Goal: Task Accomplishment & Management: Use online tool/utility

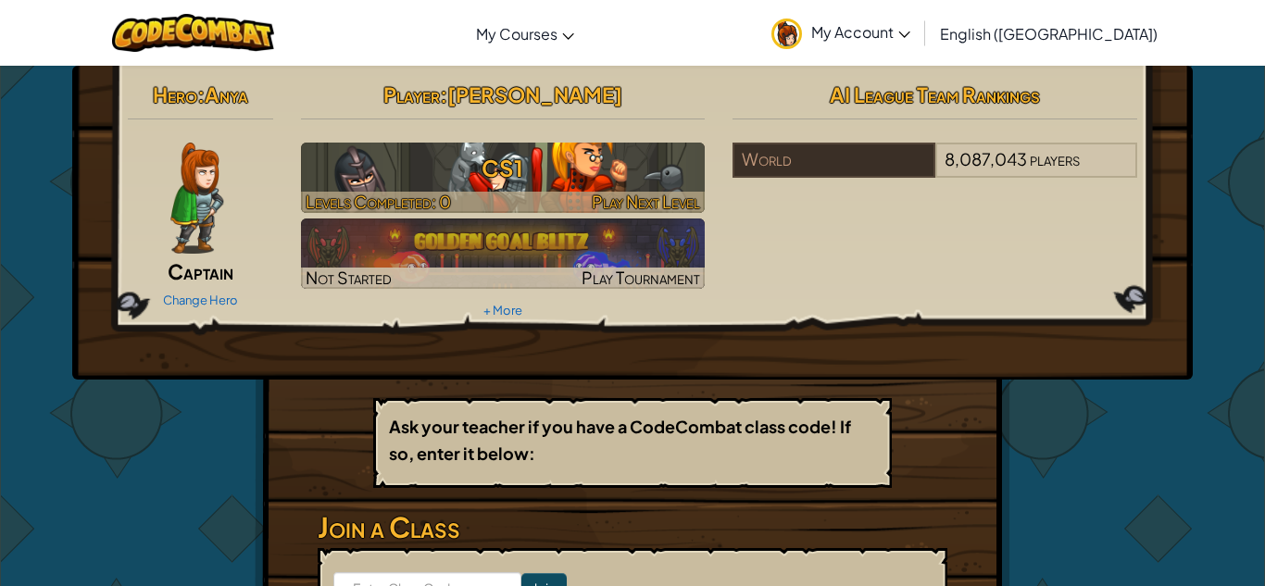
click at [688, 174] on h3 "CS1" at bounding box center [503, 168] width 405 height 42
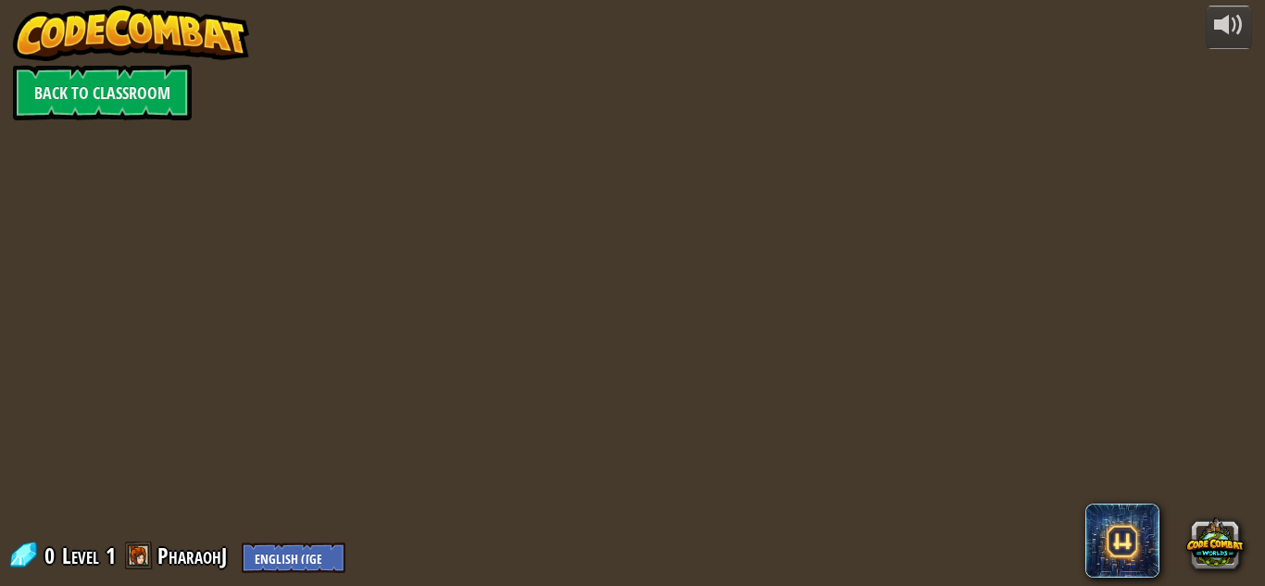
click at [649, 220] on div at bounding box center [632, 293] width 897 height 586
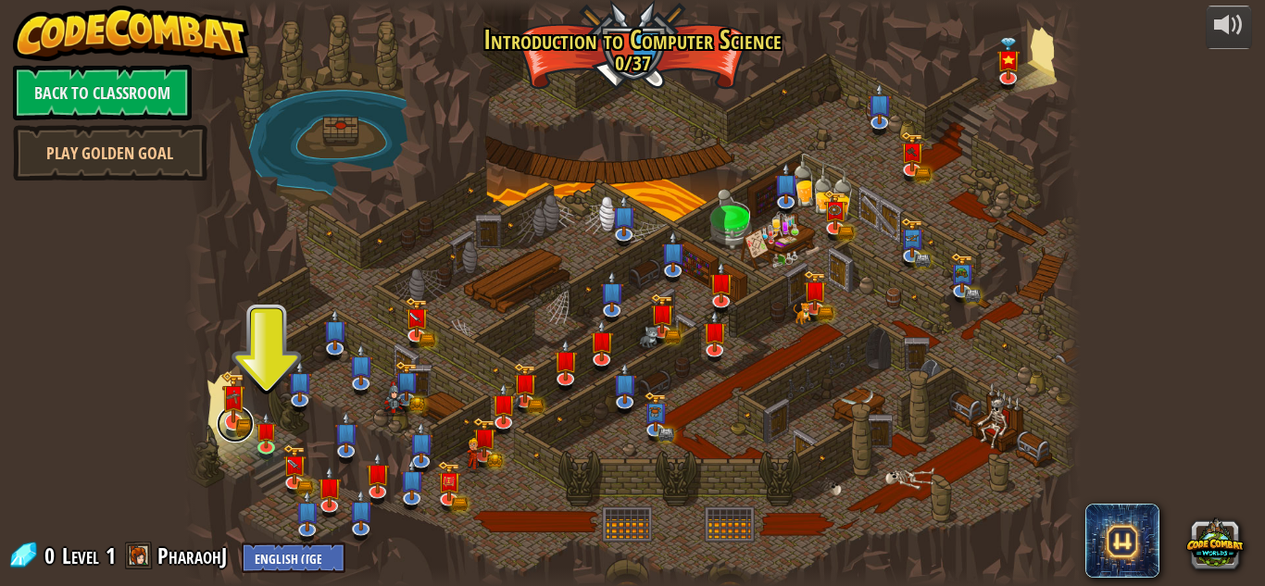
click at [254, 427] on link at bounding box center [235, 424] width 37 height 37
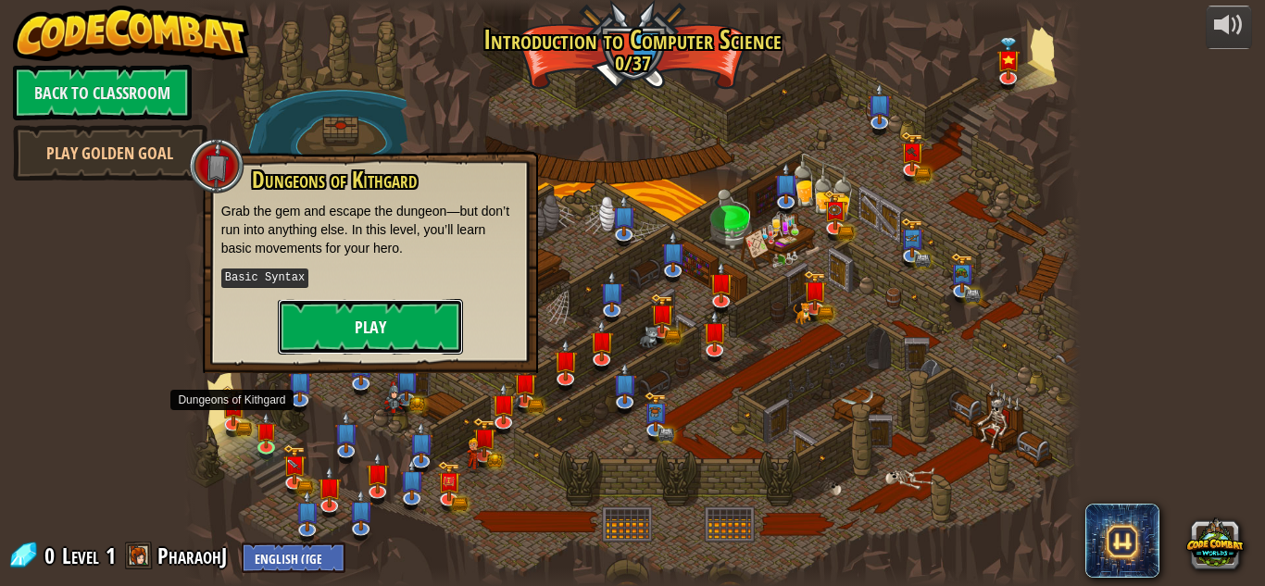
click at [334, 303] on button "Play" at bounding box center [370, 327] width 185 height 56
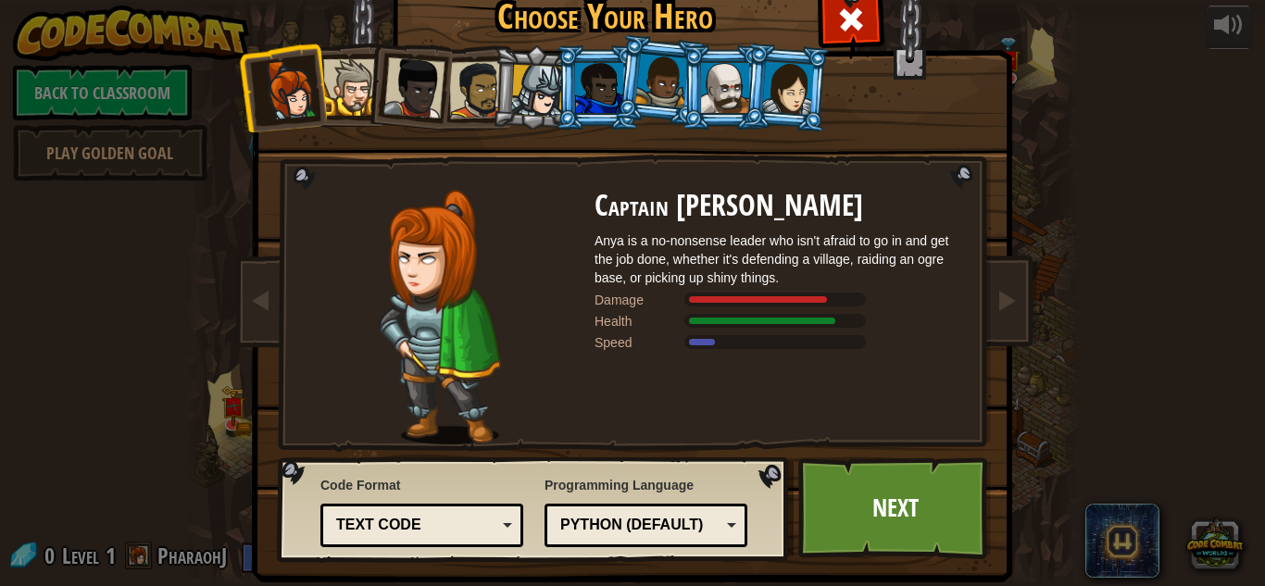
click at [446, 292] on img at bounding box center [439, 317] width 121 height 255
click at [433, 295] on img at bounding box center [439, 317] width 121 height 255
click at [424, 296] on img at bounding box center [439, 317] width 121 height 255
click at [438, 308] on img at bounding box center [439, 317] width 121 height 255
click at [878, 19] on div at bounding box center [851, 17] width 58 height 58
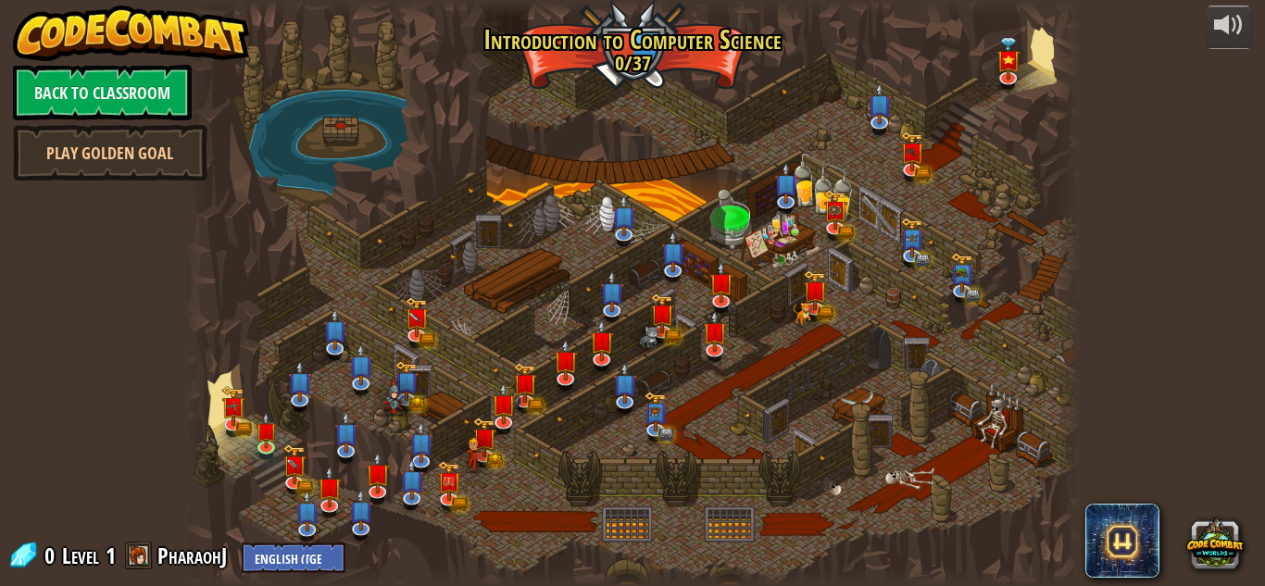
click at [232, 454] on div at bounding box center [632, 293] width 897 height 586
click at [209, 393] on div at bounding box center [197, 293] width 27 height 586
click at [257, 495] on div at bounding box center [632, 293] width 897 height 586
click at [247, 487] on div at bounding box center [632, 293] width 897 height 586
click at [283, 473] on img at bounding box center [295, 455] width 24 height 53
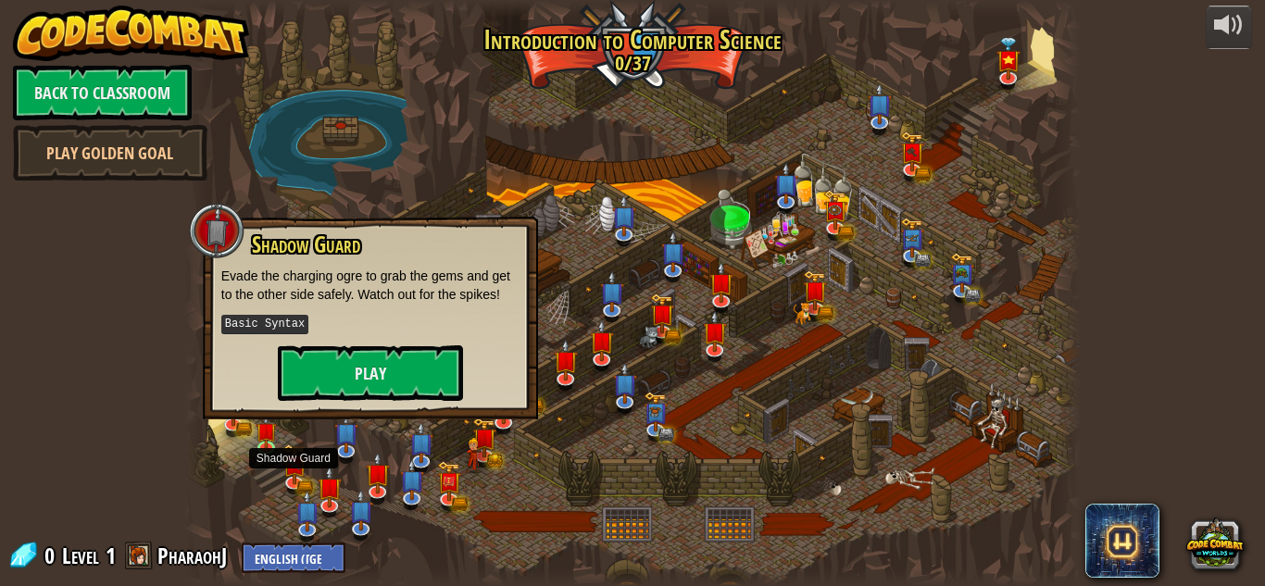
click at [235, 253] on div at bounding box center [217, 231] width 56 height 56
click at [317, 370] on button "Play" at bounding box center [370, 374] width 185 height 56
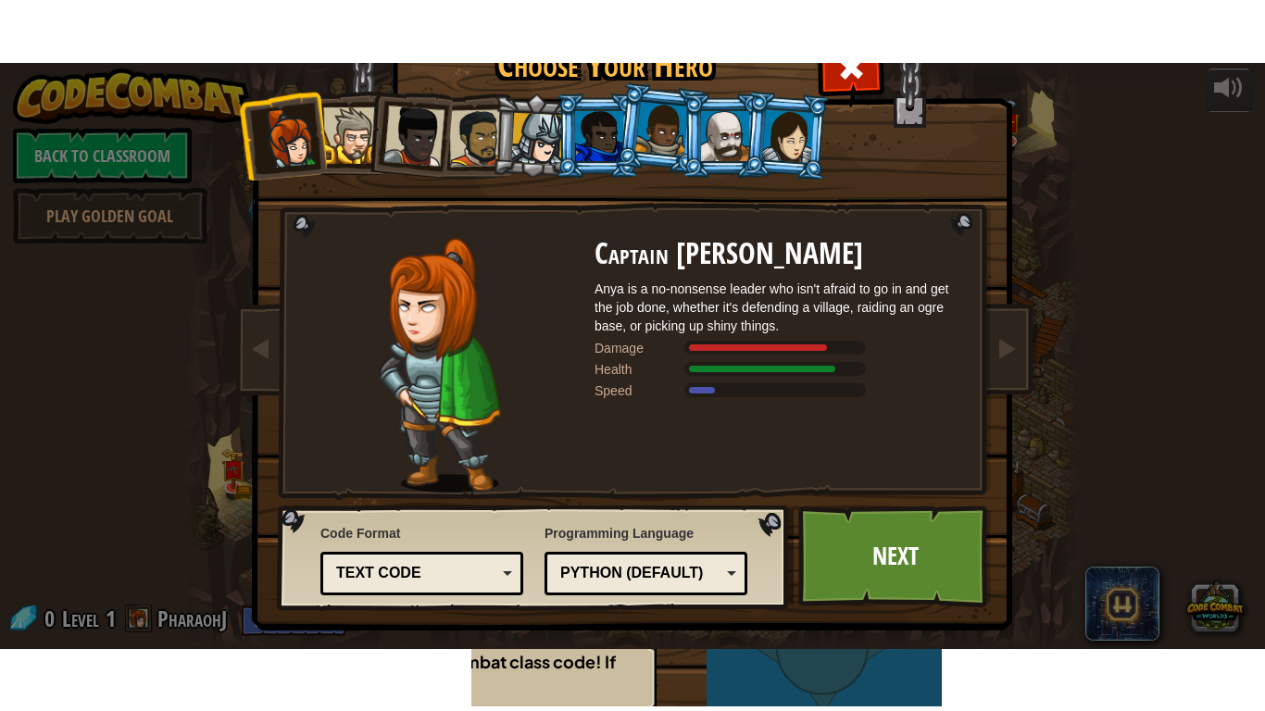
scroll to position [20, 0]
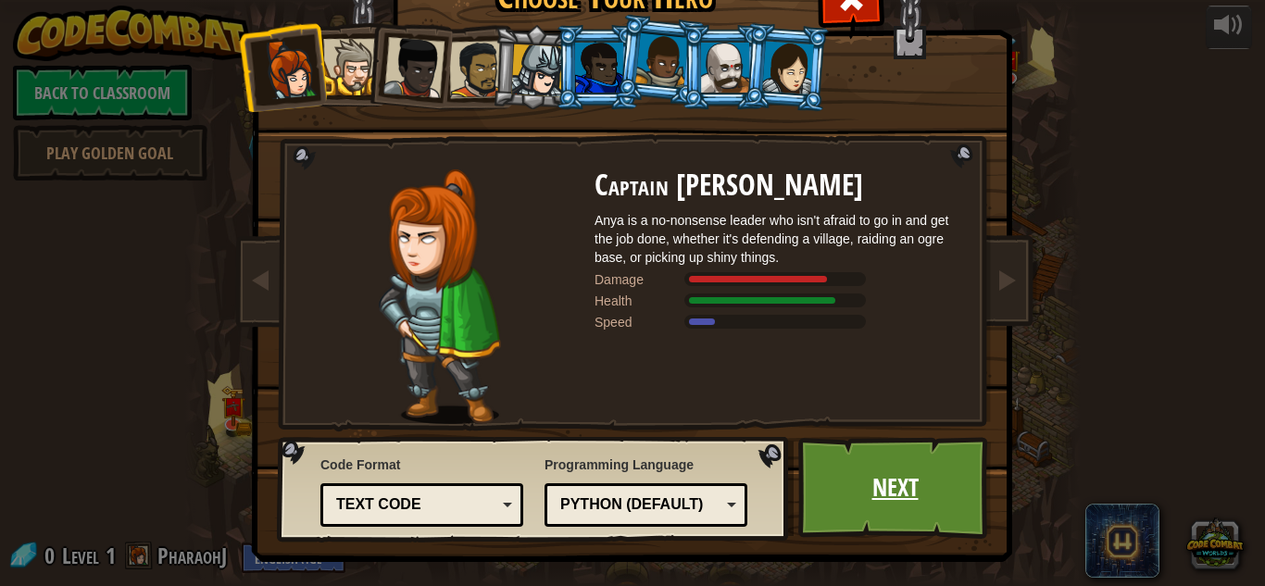
click at [928, 480] on link "Next" at bounding box center [895, 488] width 194 height 102
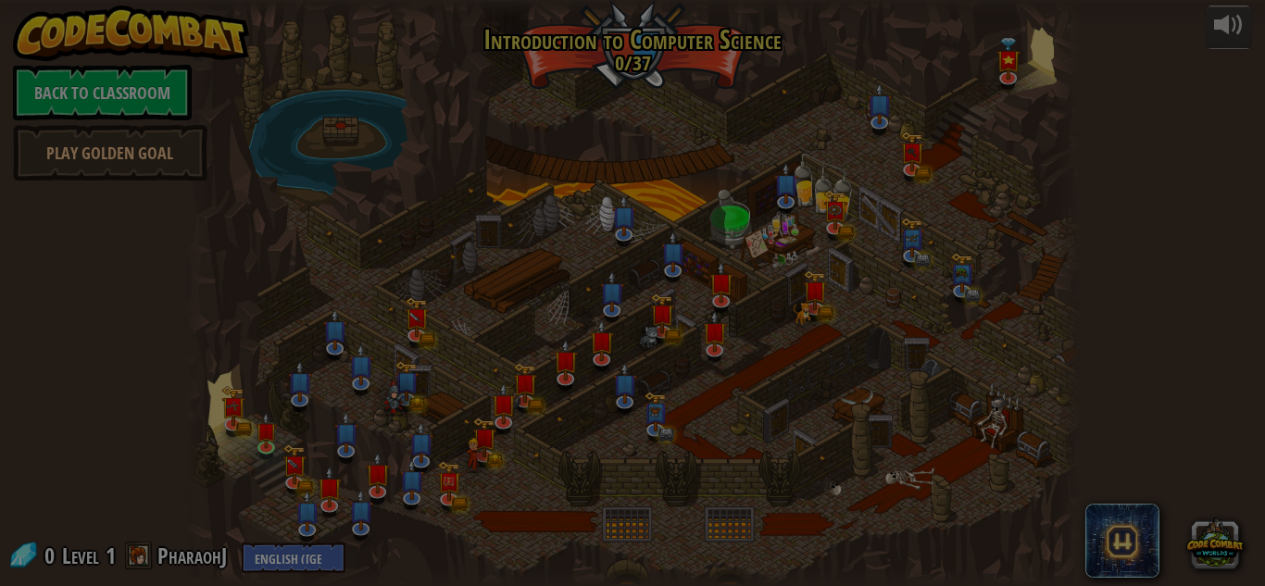
click at [0, 0] on img at bounding box center [0, 0] width 0 height 0
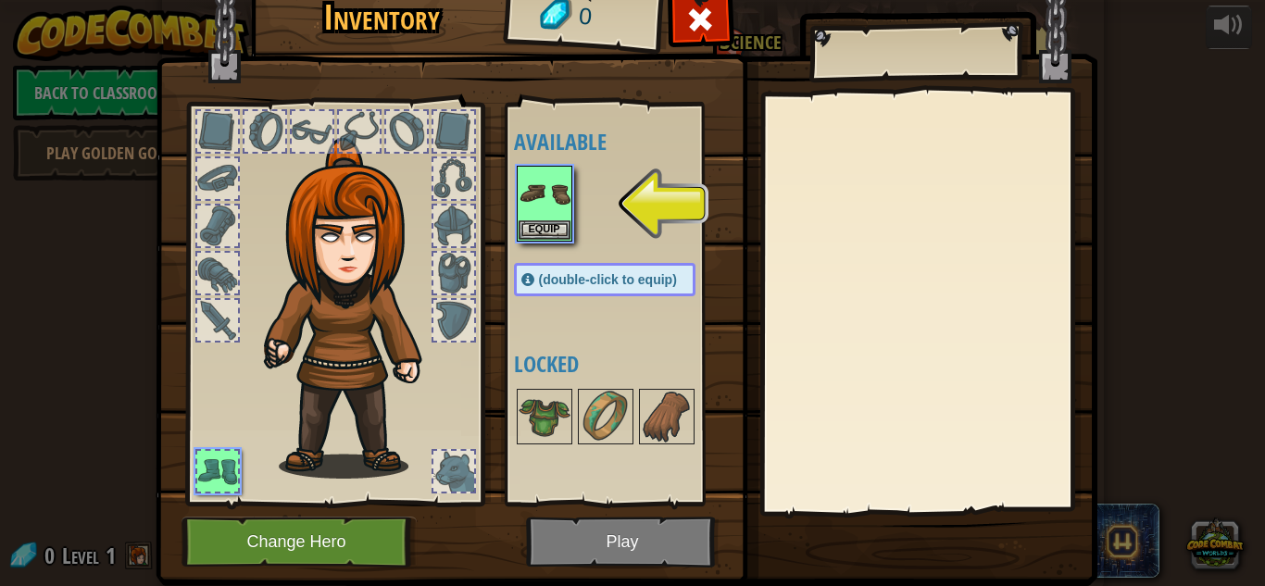
click at [330, 294] on img at bounding box center [355, 308] width 199 height 341
click at [552, 188] on img at bounding box center [545, 194] width 52 height 52
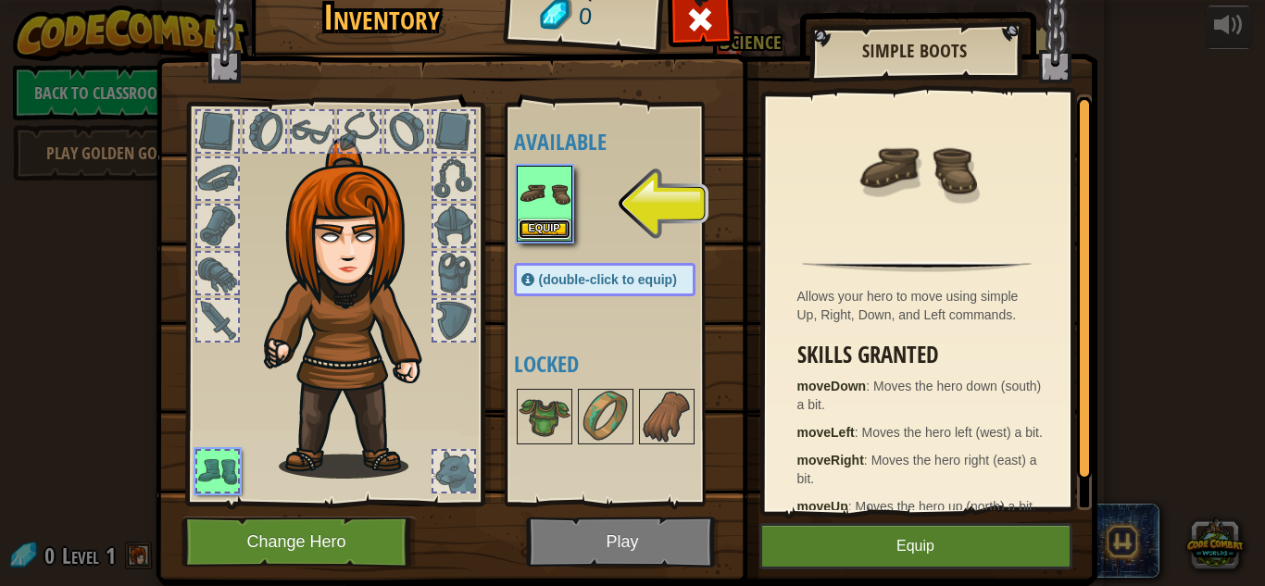
click at [561, 223] on button "Equip" at bounding box center [545, 229] width 52 height 19
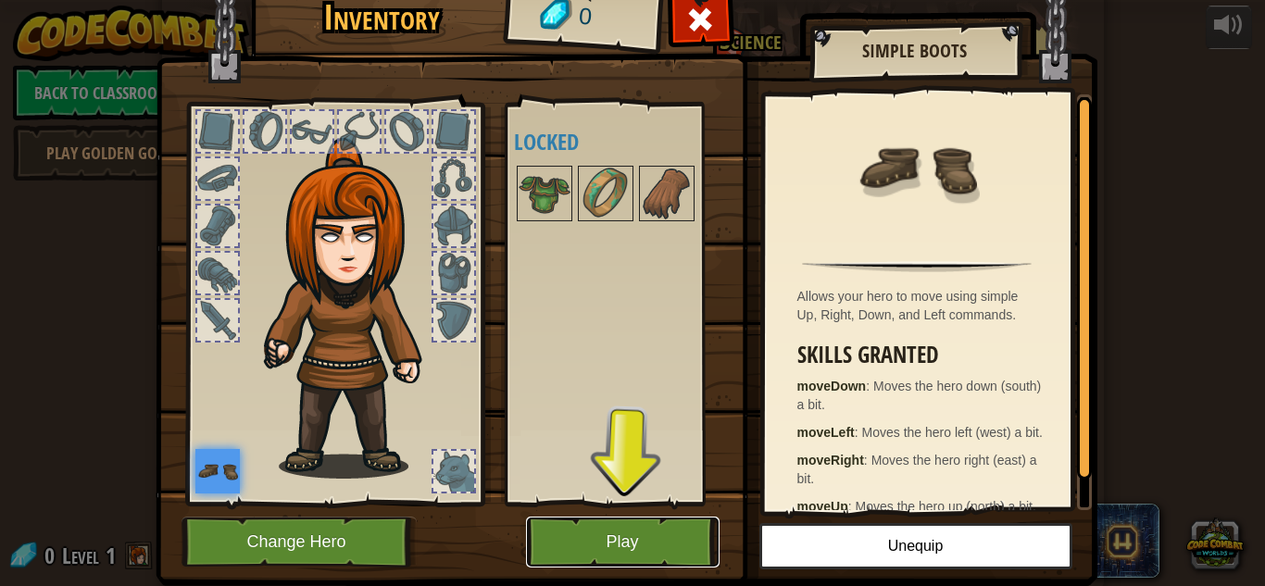
click at [637, 538] on button "Play" at bounding box center [623, 542] width 194 height 51
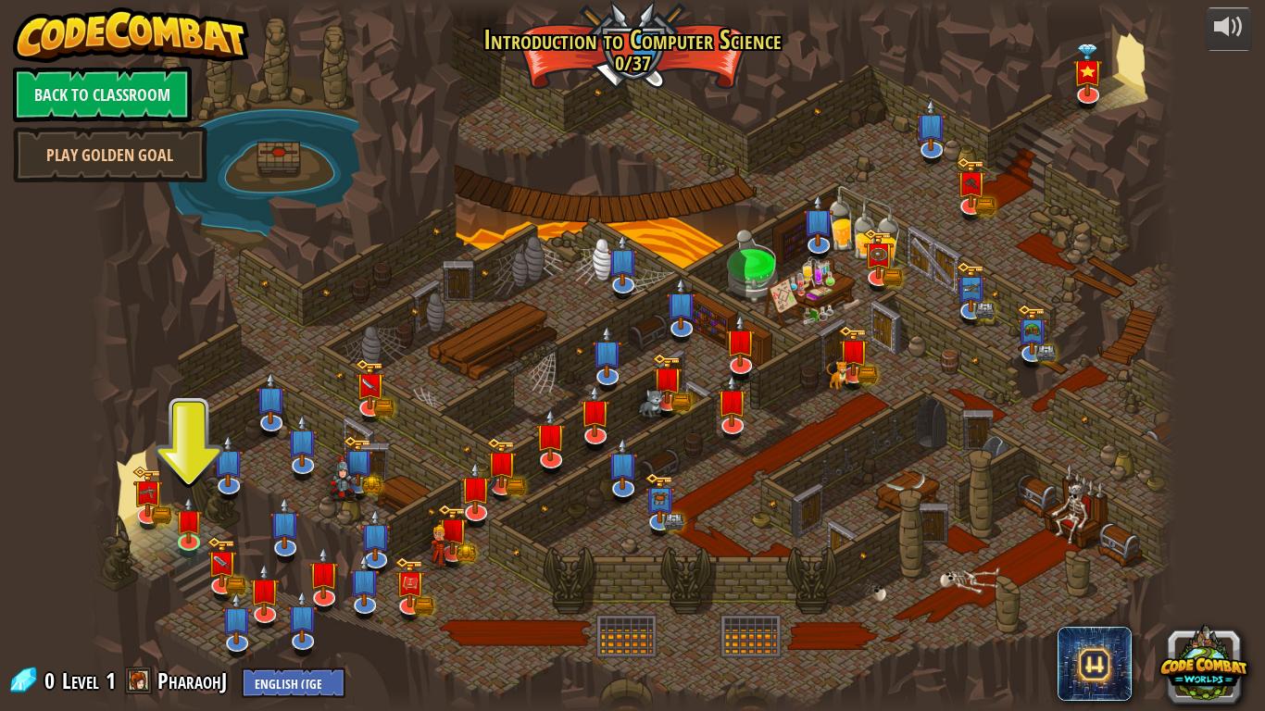
click at [182, 585] on div at bounding box center [633, 355] width 1088 height 711
click at [185, 570] on div at bounding box center [633, 355] width 1088 height 711
click at [166, 522] on img at bounding box center [162, 512] width 20 height 22
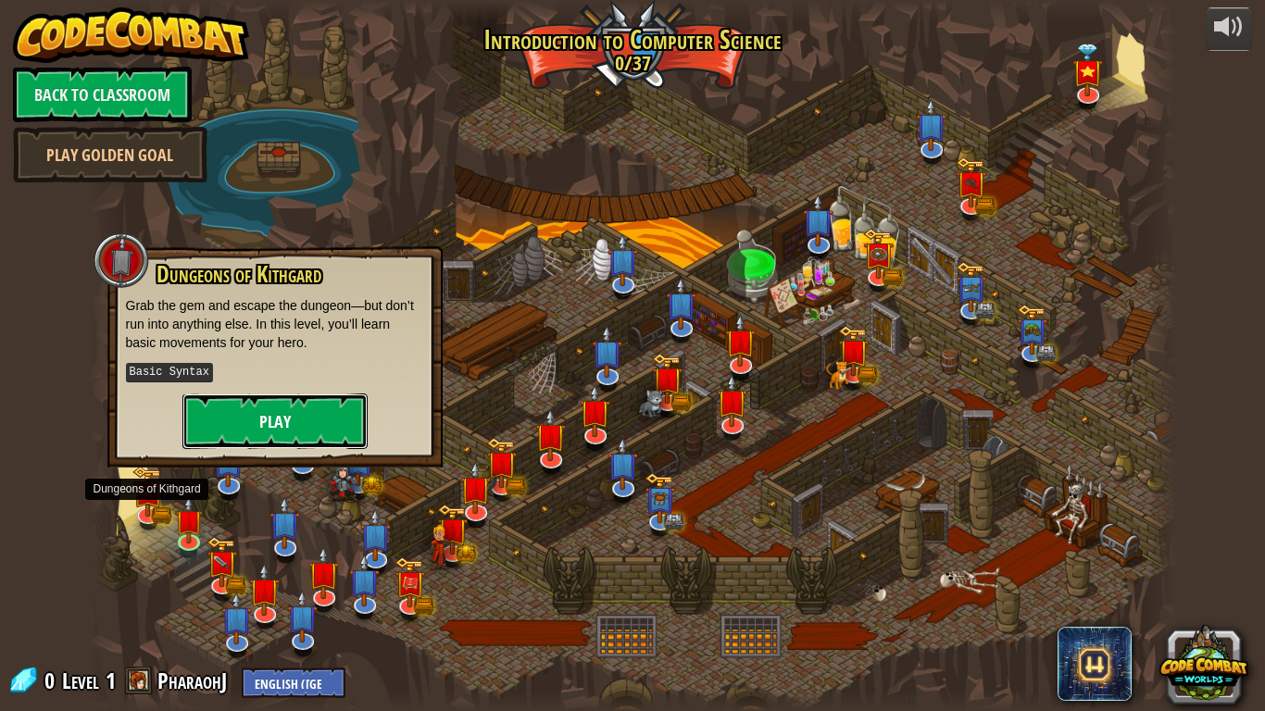
click at [209, 421] on button "Play" at bounding box center [274, 422] width 185 height 56
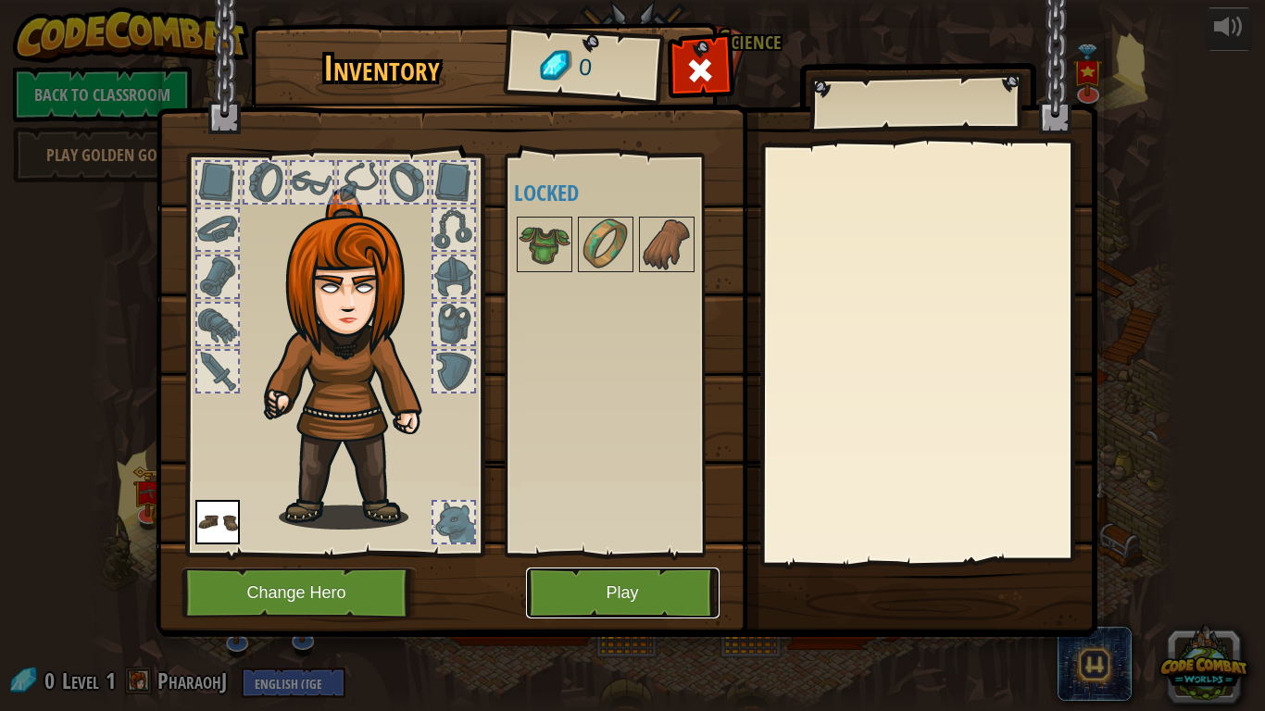
click at [641, 585] on button "Play" at bounding box center [623, 593] width 194 height 51
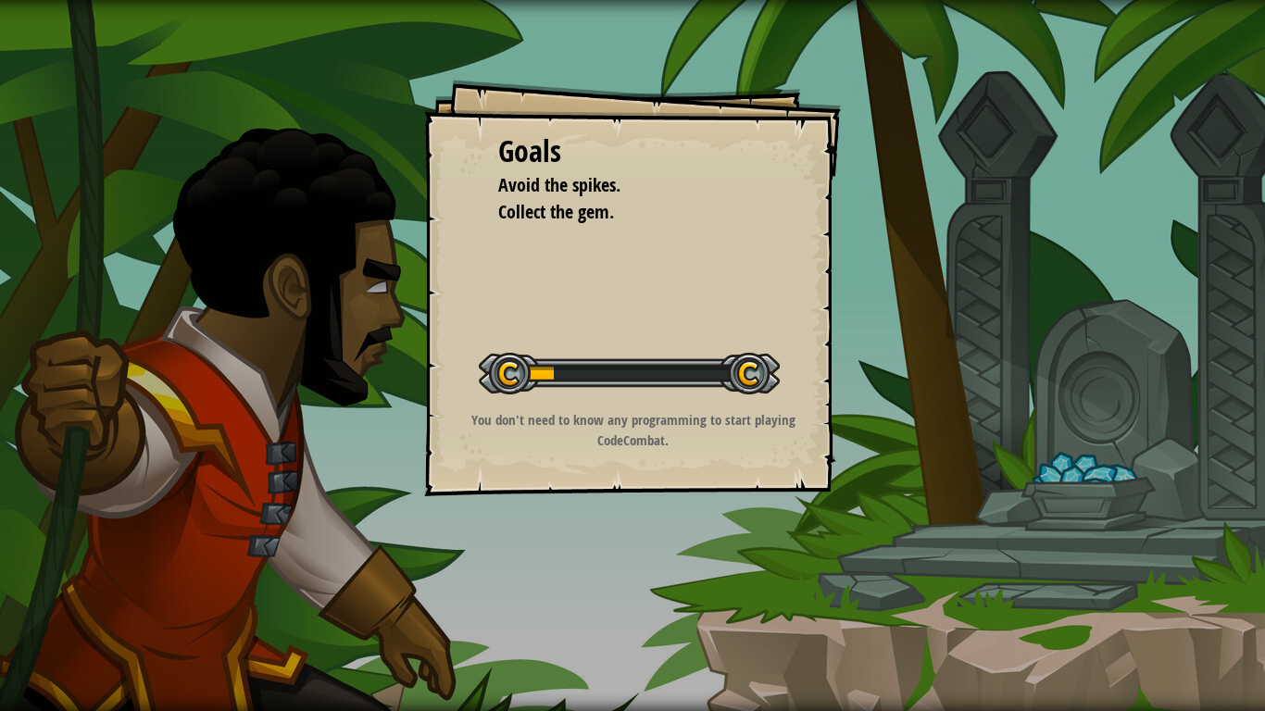
click at [776, 367] on div at bounding box center [629, 374] width 301 height 42
click at [740, 366] on div at bounding box center [629, 374] width 301 height 42
click at [1239, 215] on div "Goals Avoid the spikes. Collect the gem. Start Level Error loading from server.…" at bounding box center [632, 355] width 1265 height 711
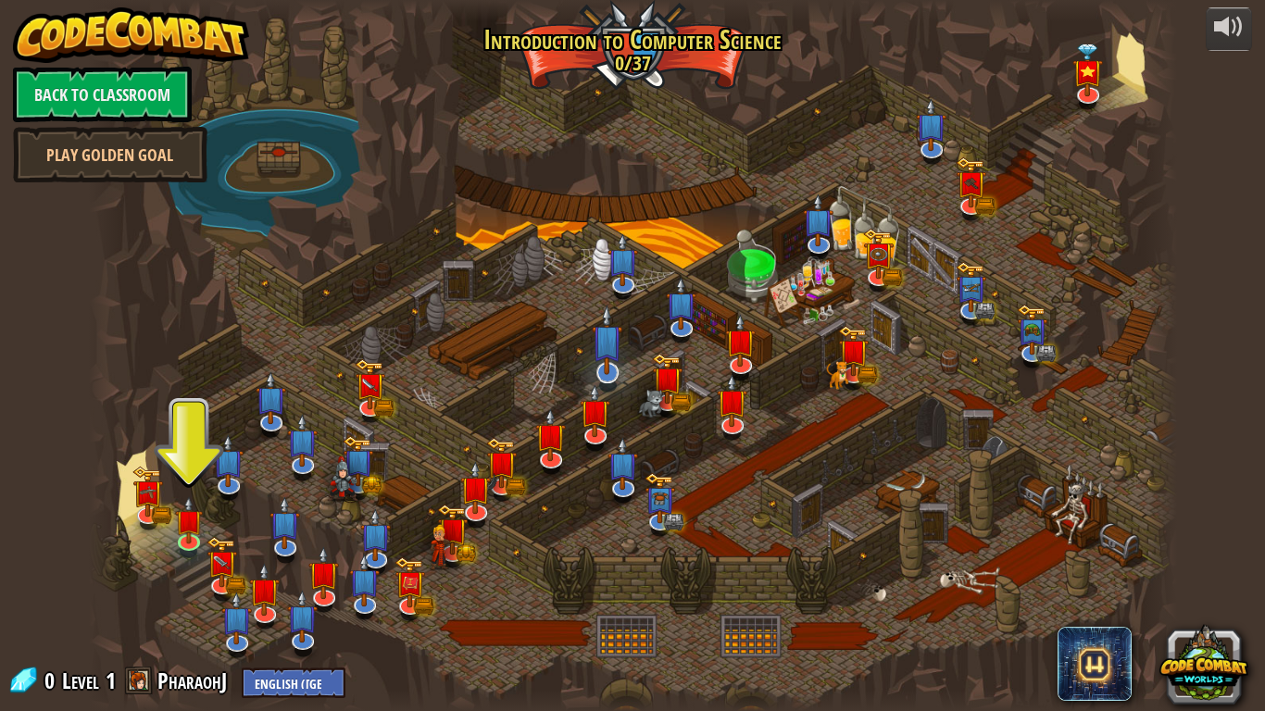
click at [612, 347] on img at bounding box center [607, 340] width 31 height 70
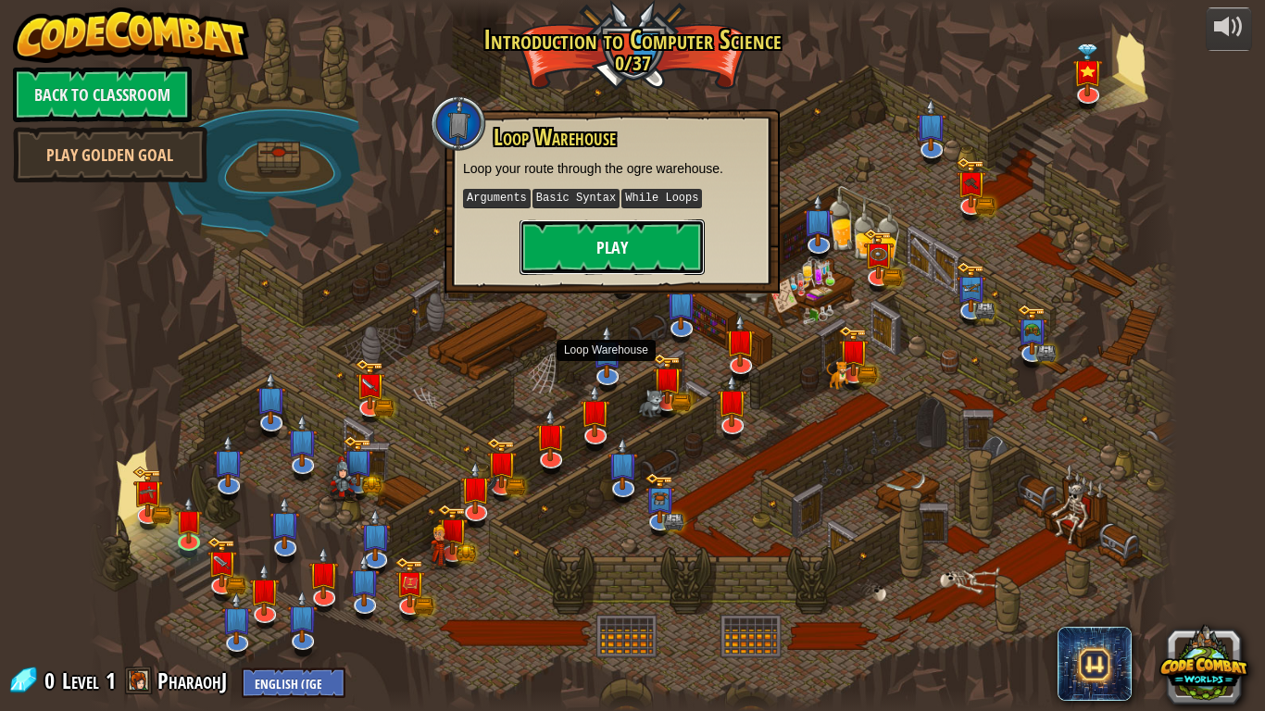
click at [634, 259] on button "Play" at bounding box center [612, 248] width 185 height 56
click at [658, 255] on button "Play" at bounding box center [612, 248] width 185 height 56
click at [644, 242] on button "Play" at bounding box center [612, 248] width 185 height 56
click at [662, 231] on button "Play" at bounding box center [612, 248] width 185 height 56
click at [672, 247] on button "Play" at bounding box center [612, 248] width 185 height 56
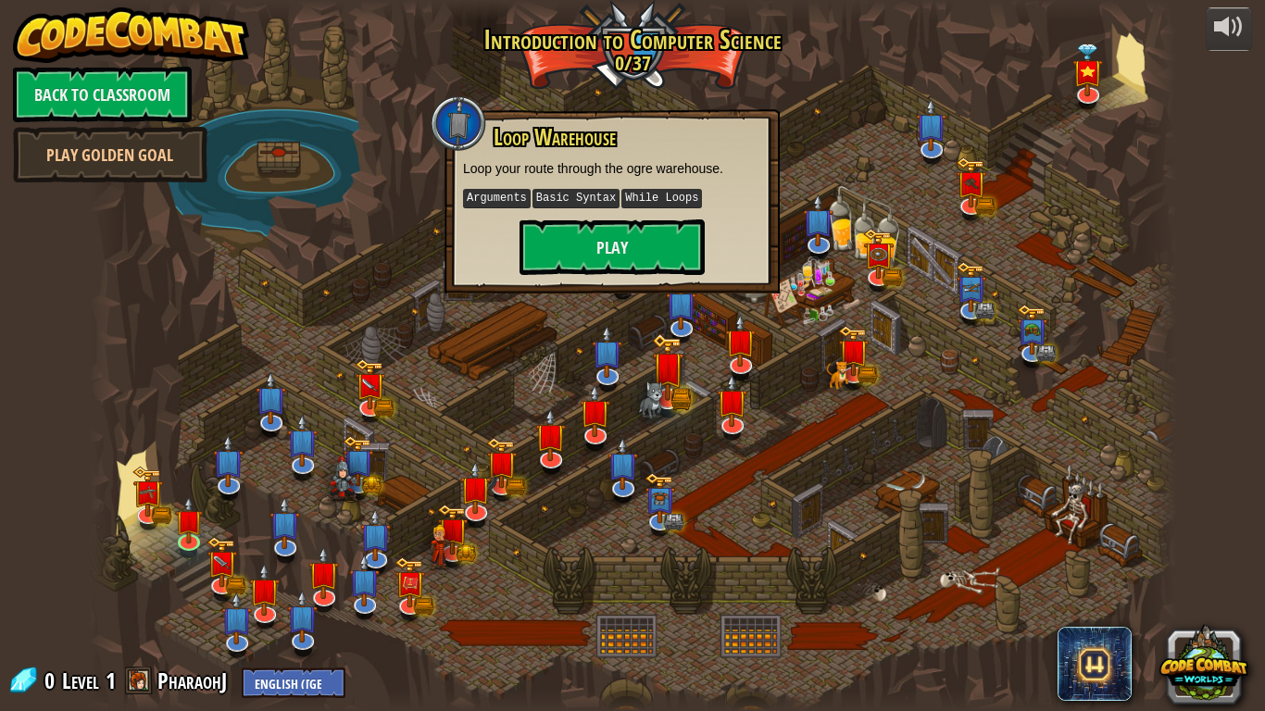
click at [676, 391] on img at bounding box center [667, 367] width 31 height 68
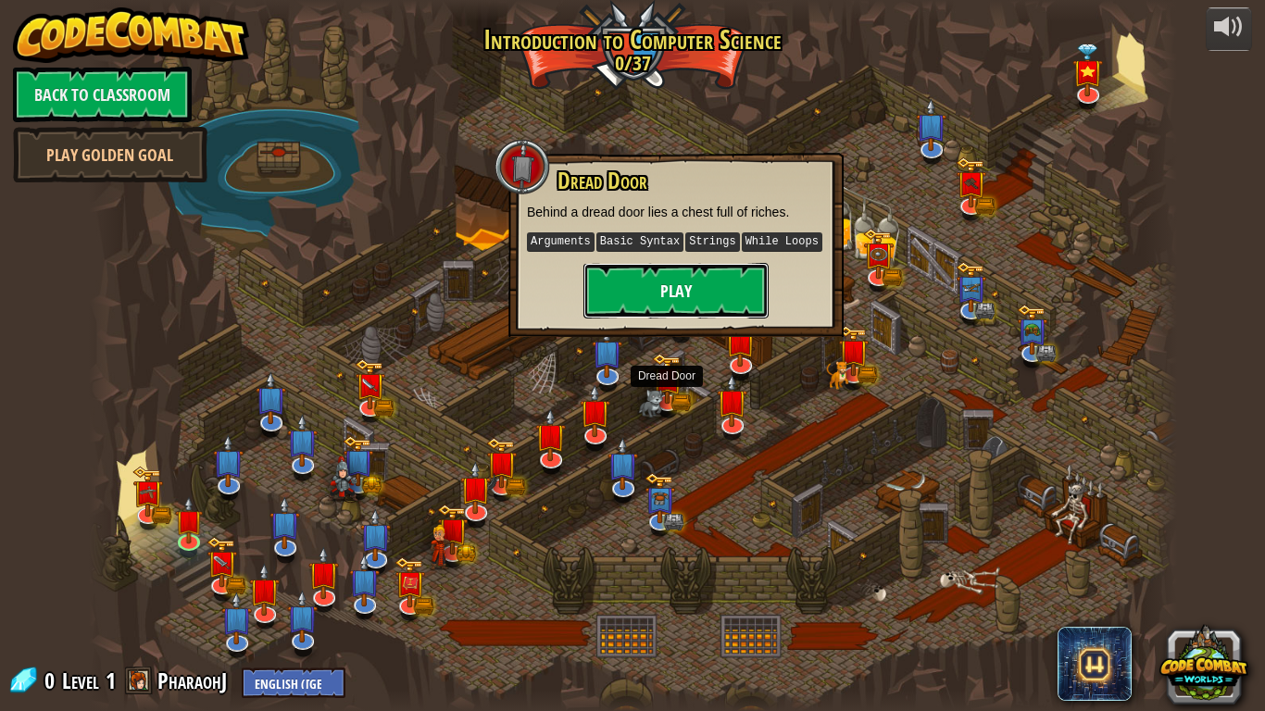
click at [728, 279] on button "Play" at bounding box center [676, 291] width 185 height 56
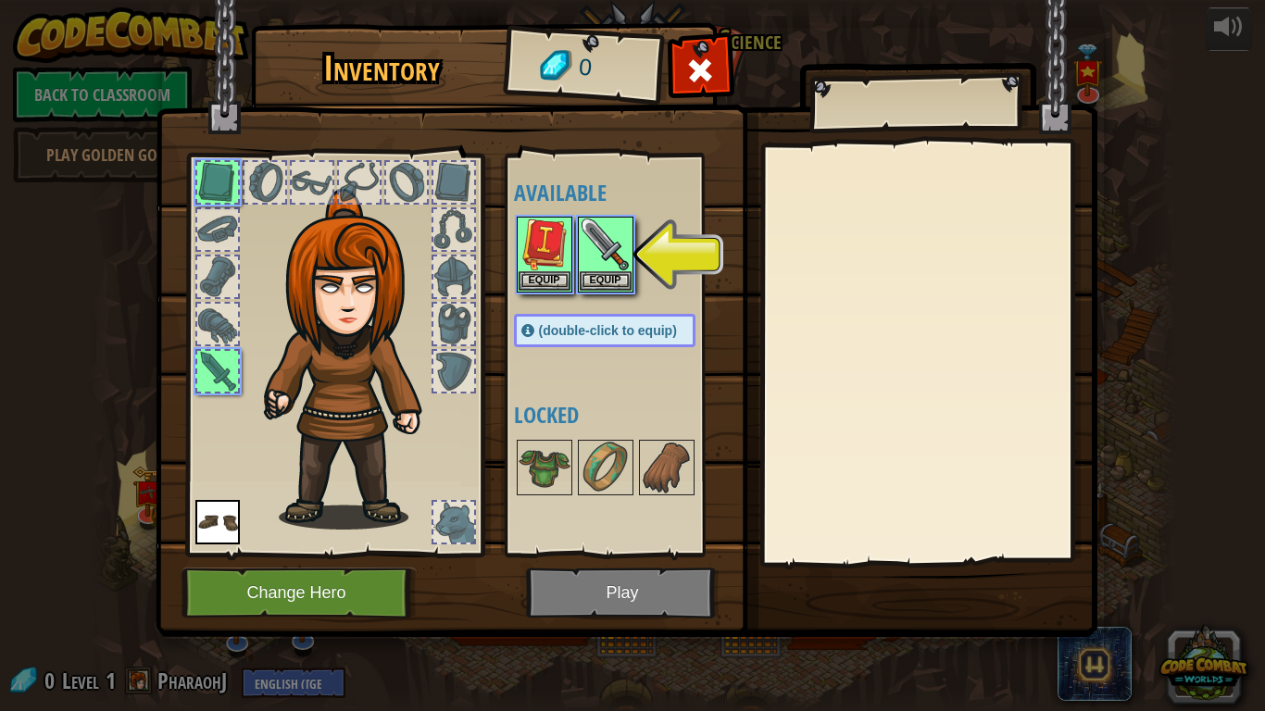
click at [435, 221] on div at bounding box center [454, 229] width 41 height 41
click at [457, 237] on div at bounding box center [454, 229] width 41 height 41
click at [224, 523] on img at bounding box center [217, 522] width 44 height 44
click at [414, 530] on div at bounding box center [335, 350] width 306 height 417
click at [432, 528] on div at bounding box center [454, 522] width 44 height 44
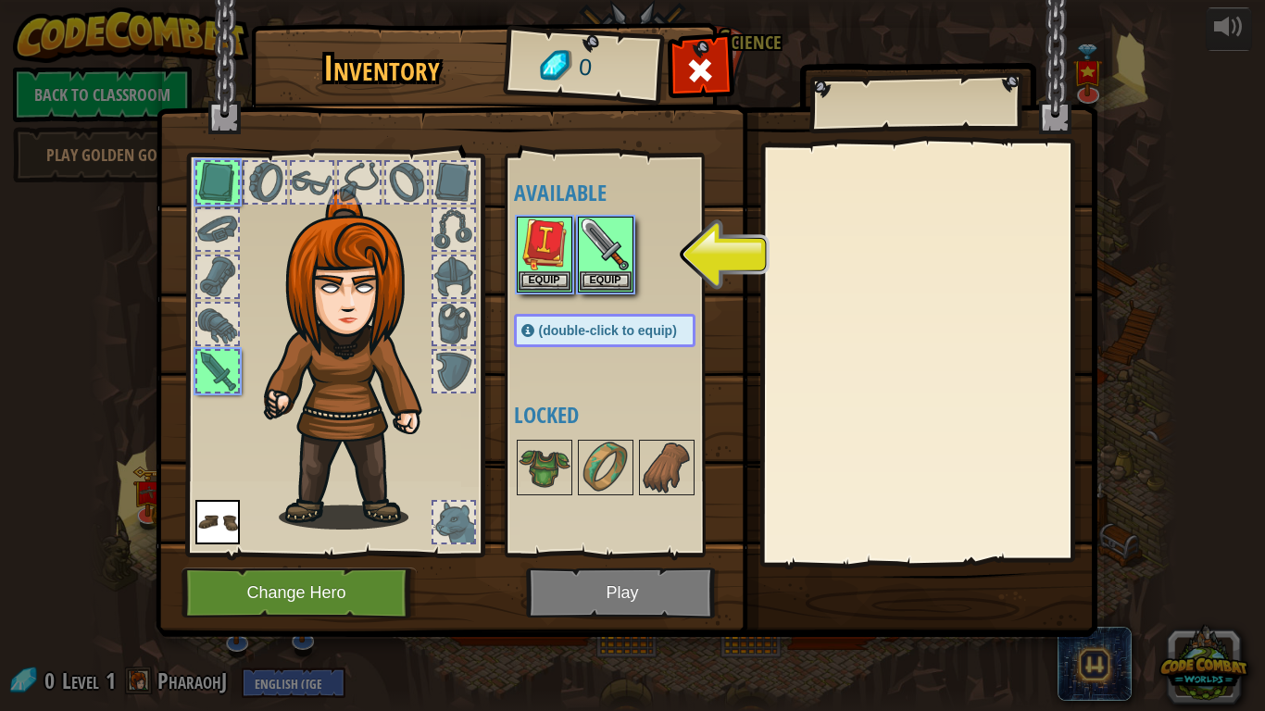
click at [347, 190] on div at bounding box center [359, 182] width 41 height 41
click at [220, 272] on div at bounding box center [217, 277] width 41 height 41
click at [203, 312] on div at bounding box center [217, 324] width 41 height 41
click at [199, 375] on div at bounding box center [217, 371] width 41 height 41
click at [212, 351] on div at bounding box center [217, 371] width 41 height 41
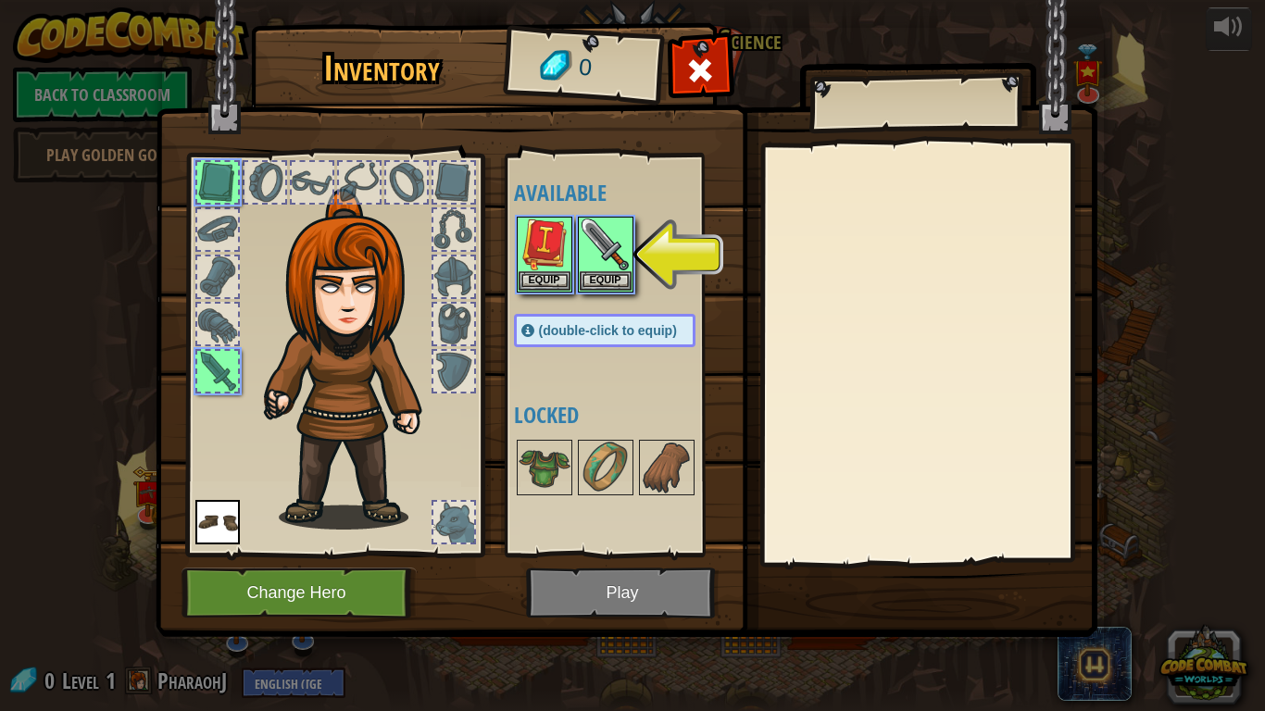
click at [210, 364] on div at bounding box center [217, 371] width 41 height 41
click at [211, 334] on div at bounding box center [217, 324] width 41 height 41
click at [732, 244] on div at bounding box center [623, 255] width 219 height 82
click at [621, 259] on img at bounding box center [606, 245] width 52 height 52
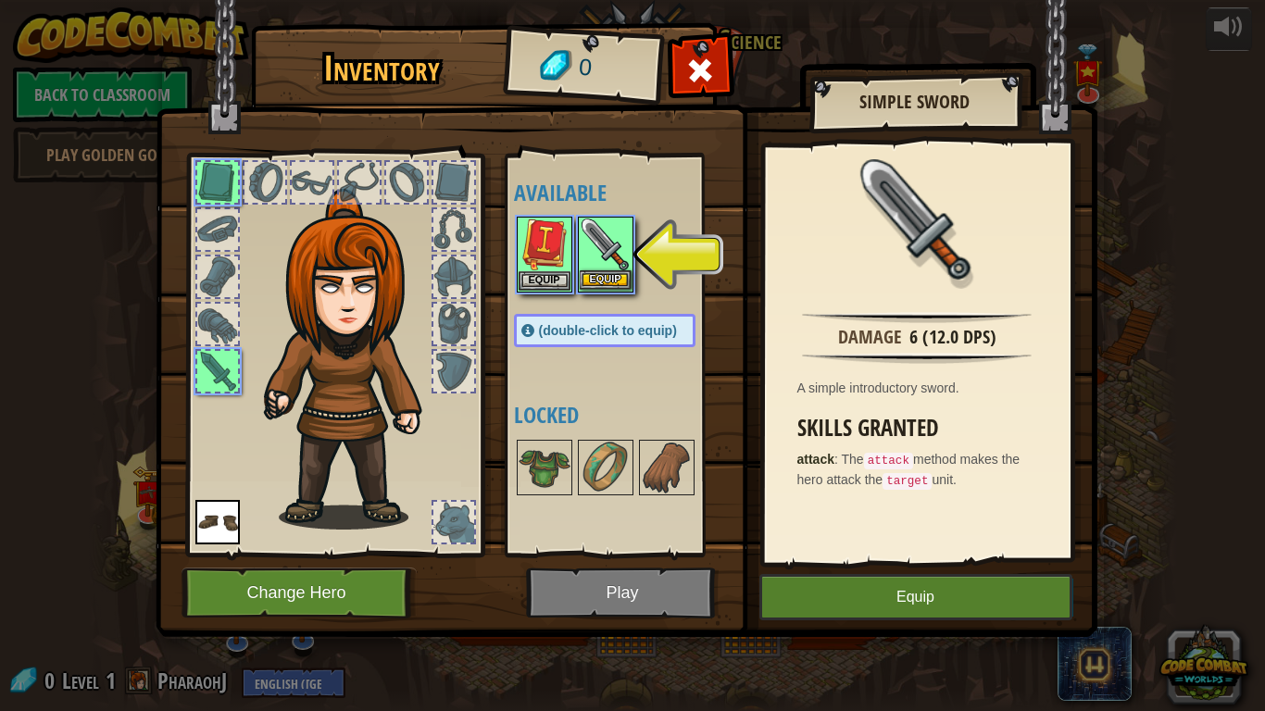
click at [600, 240] on img at bounding box center [606, 245] width 52 height 52
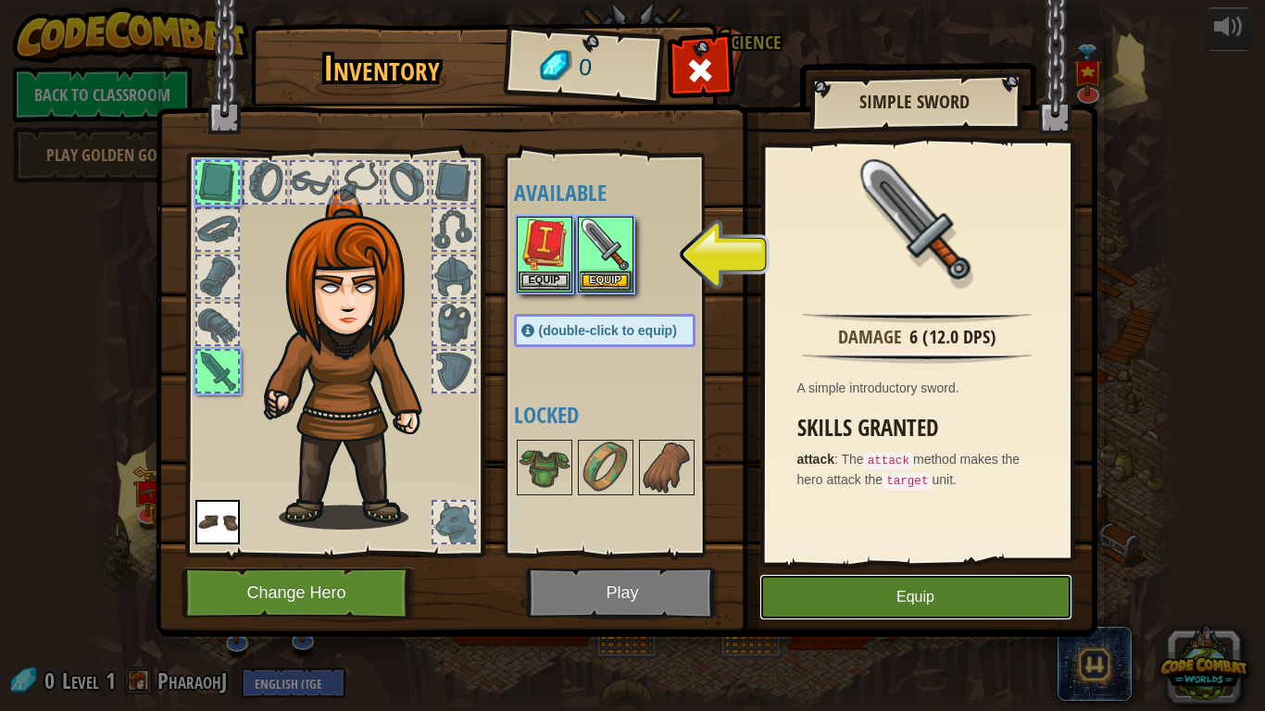
click at [944, 574] on button "Equip" at bounding box center [916, 597] width 313 height 46
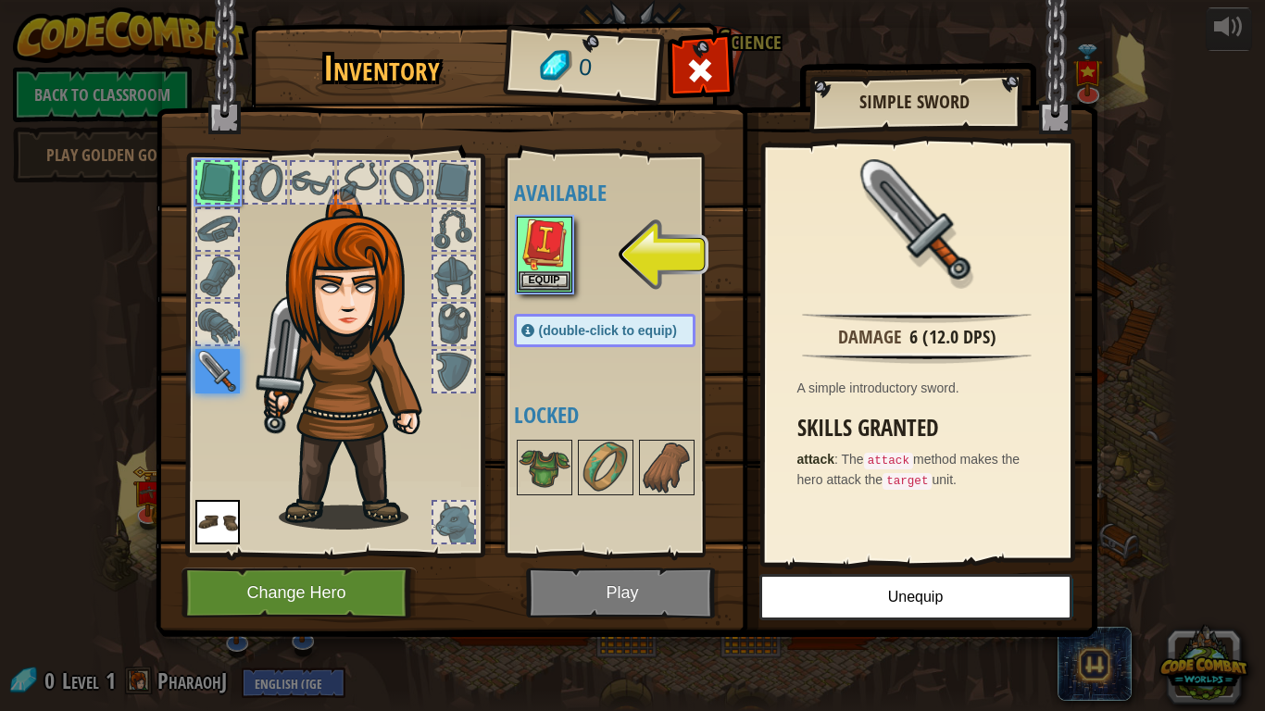
click at [209, 371] on img at bounding box center [217, 371] width 44 height 44
click at [535, 236] on img at bounding box center [545, 245] width 52 height 52
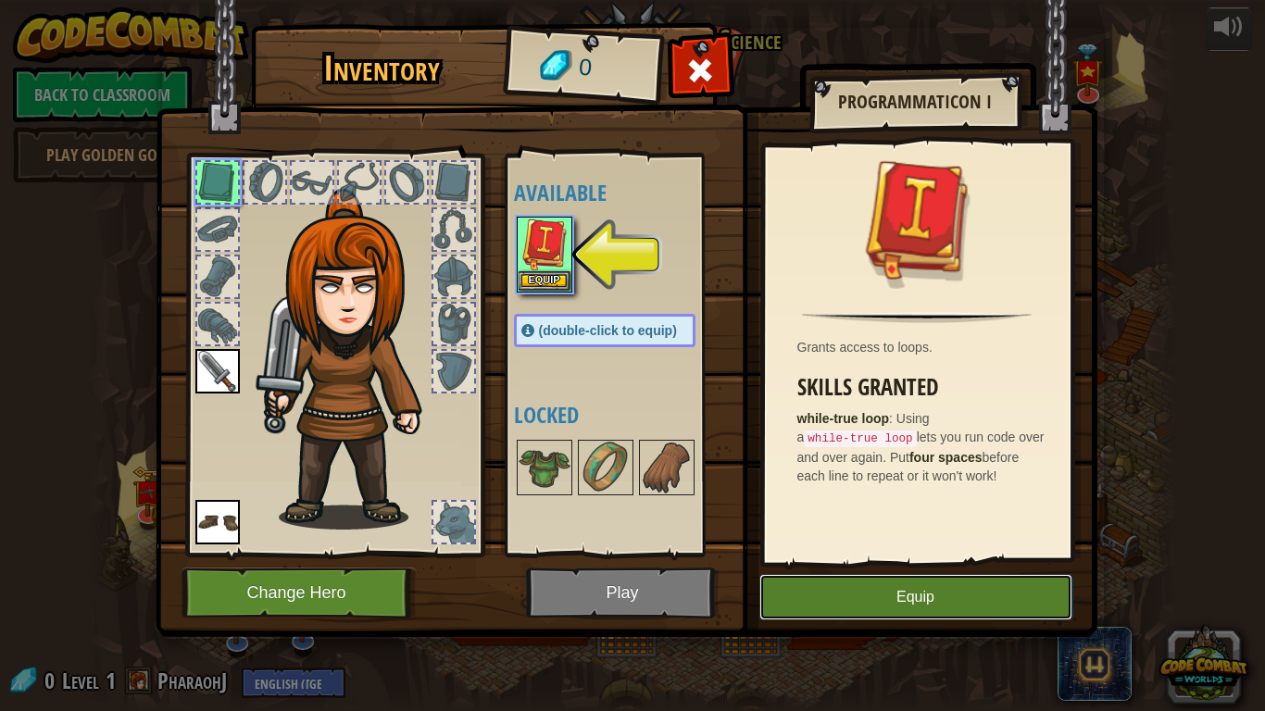
click at [973, 585] on button "Equip" at bounding box center [916, 597] width 313 height 46
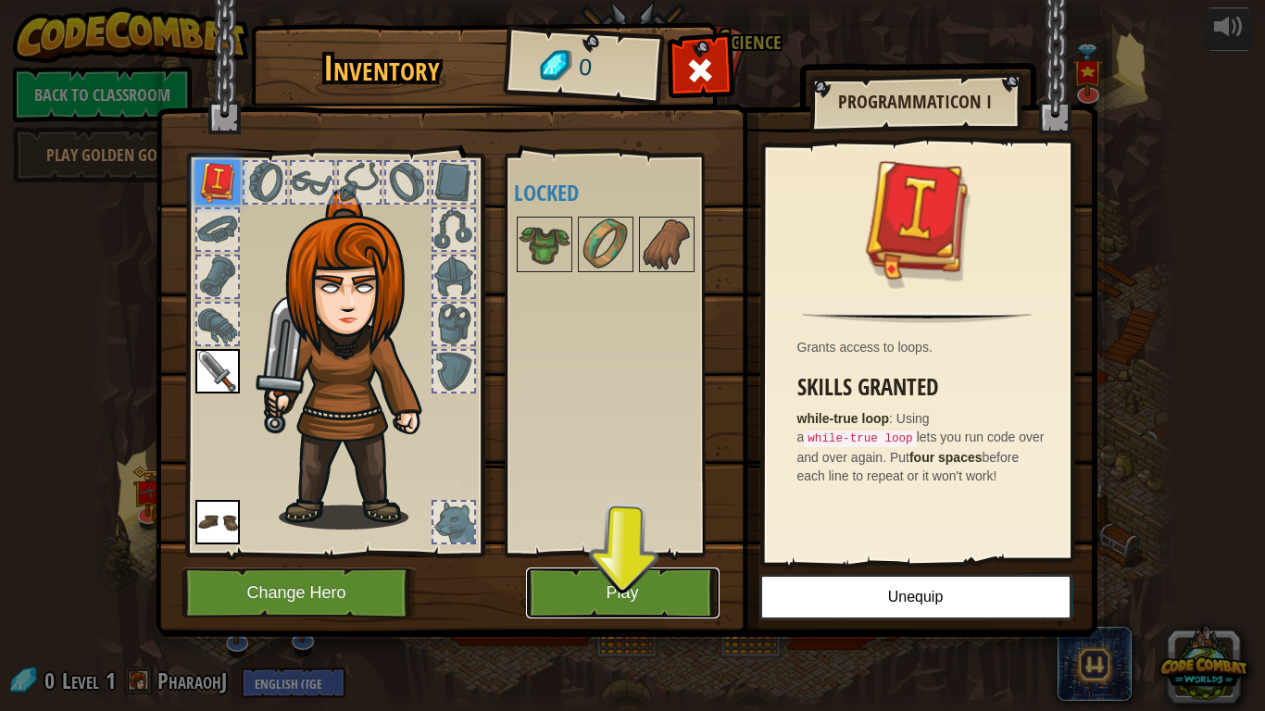
click at [655, 585] on button "Play" at bounding box center [623, 593] width 194 height 51
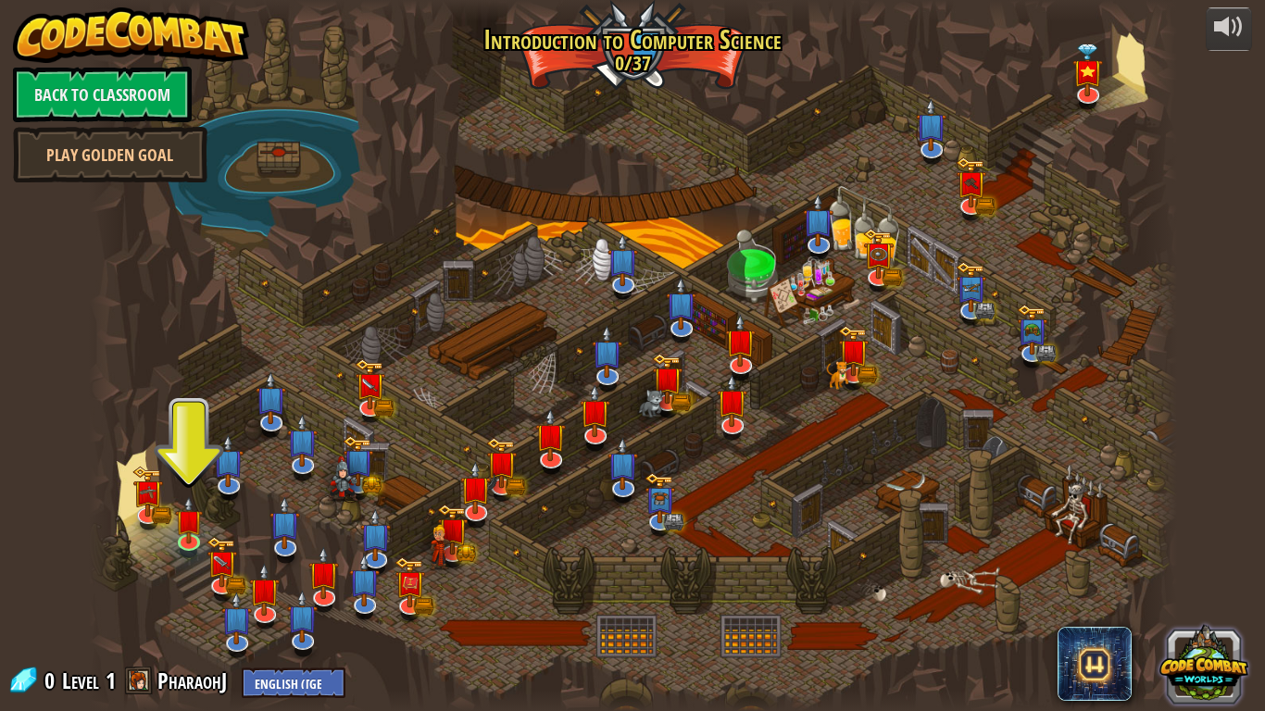
click at [1216, 585] on button at bounding box center [1204, 664] width 89 height 89
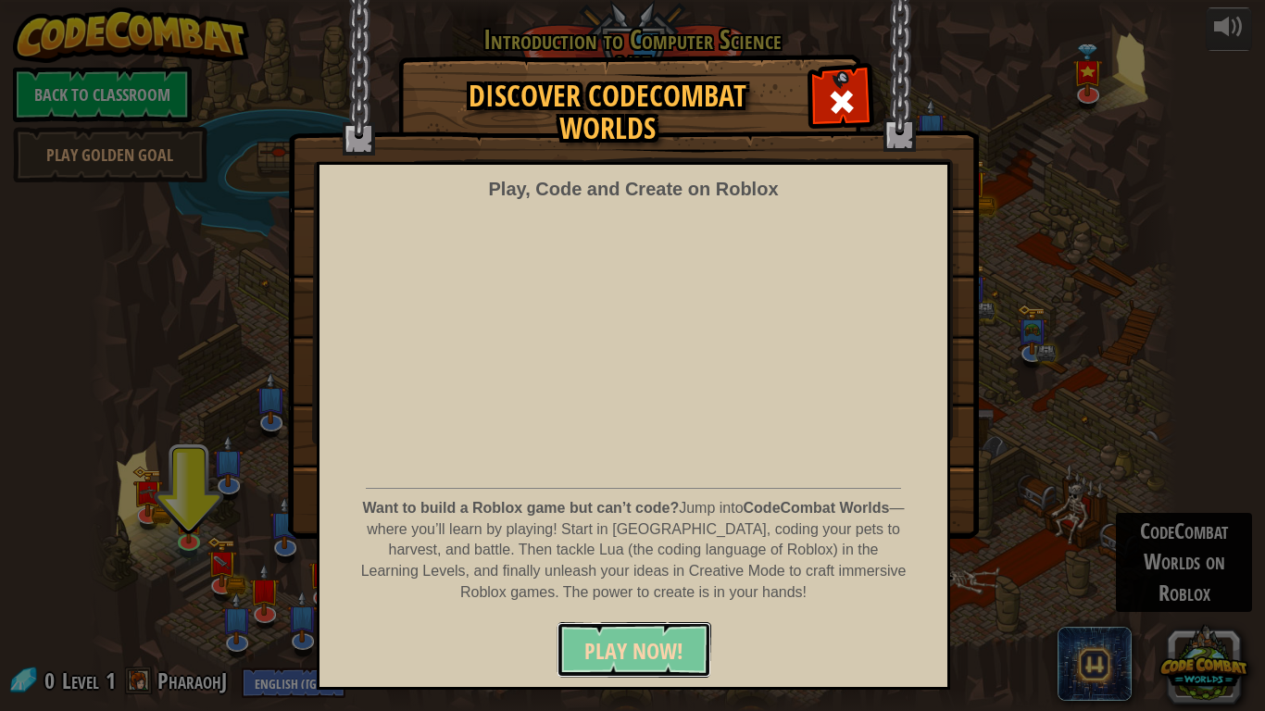
click at [675, 585] on button "PLAY NOW!" at bounding box center [634, 650] width 155 height 56
